Goal: Information Seeking & Learning: Learn about a topic

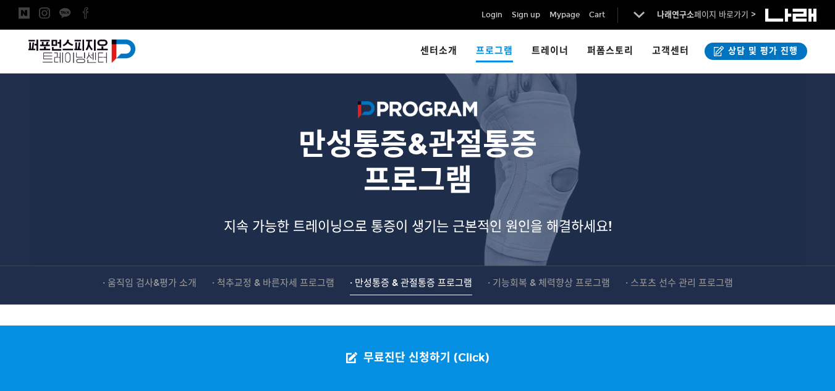
scroll to position [124, 0]
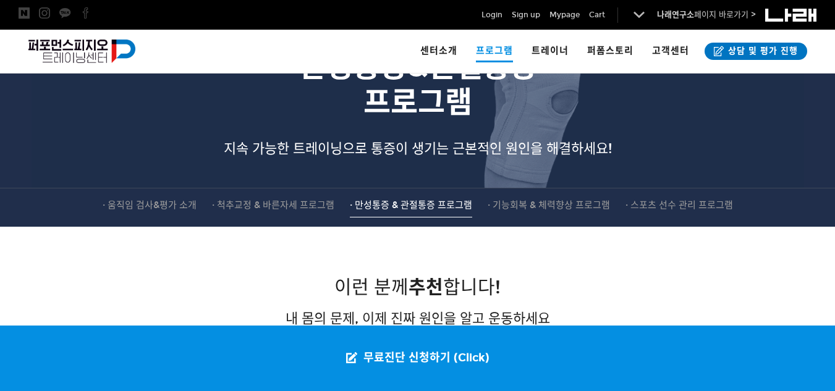
click at [428, 211] on span "· 만성통증 & 관절통증 프로그램" at bounding box center [411, 205] width 122 height 11
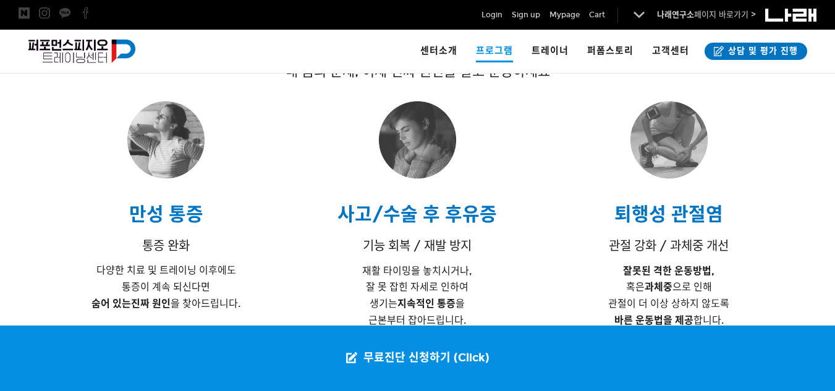
scroll to position [434, 0]
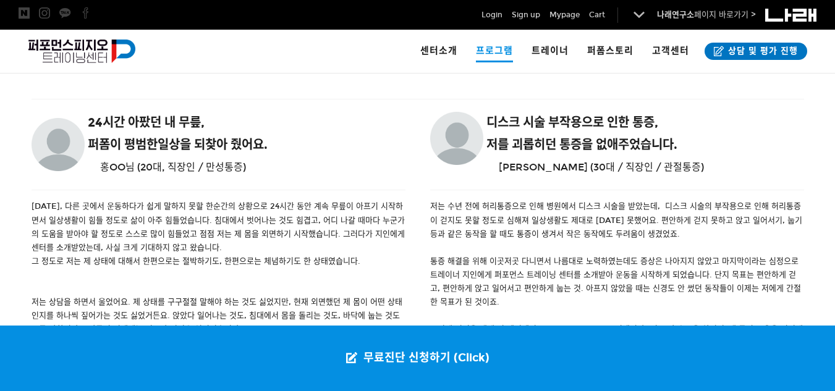
scroll to position [1298, 0]
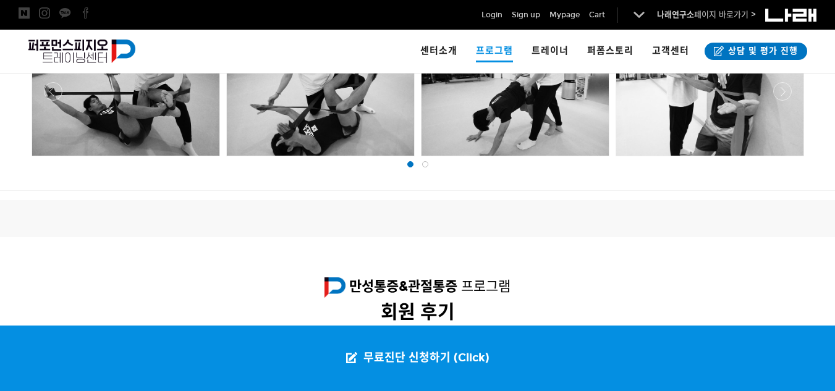
click at [426, 167] on span at bounding box center [425, 164] width 6 height 6
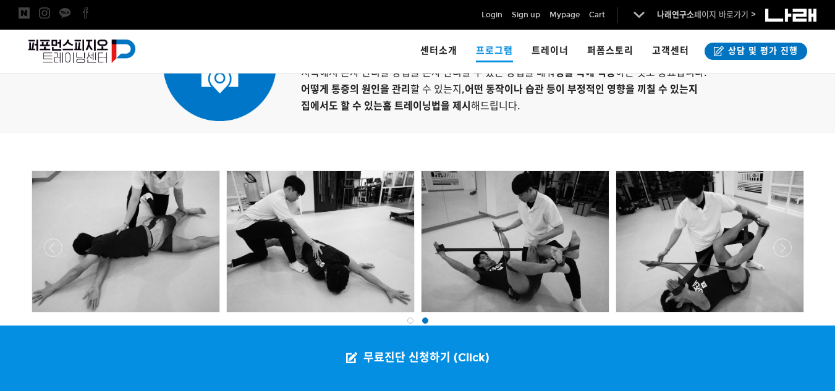
scroll to position [1112, 0]
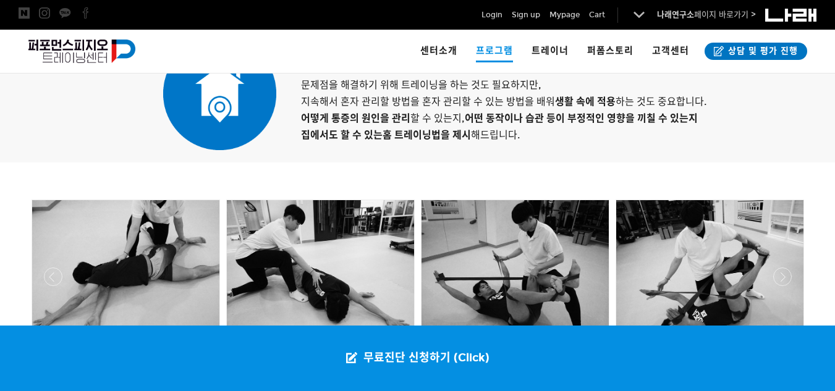
click at [369, 215] on div at bounding box center [320, 270] width 187 height 141
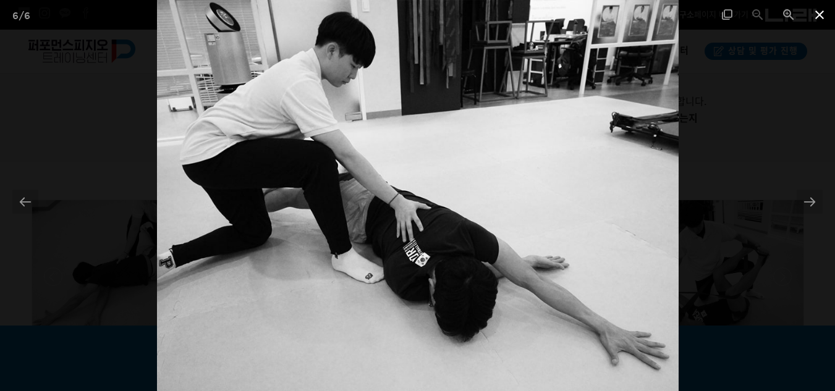
click at [813, 13] on span at bounding box center [819, 14] width 31 height 29
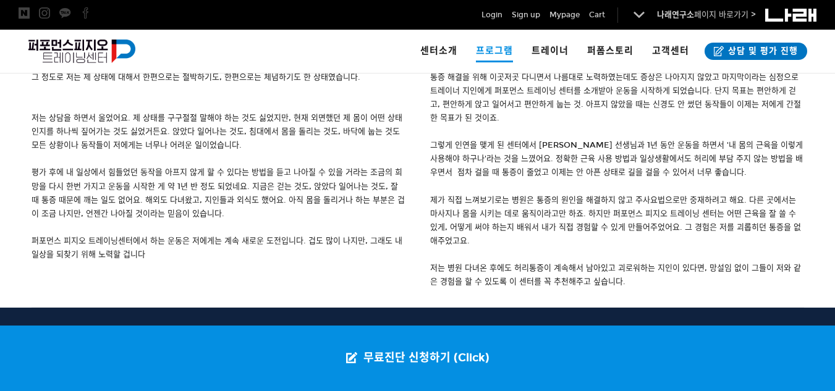
scroll to position [1730, 0]
